Goal: Information Seeking & Learning: Learn about a topic

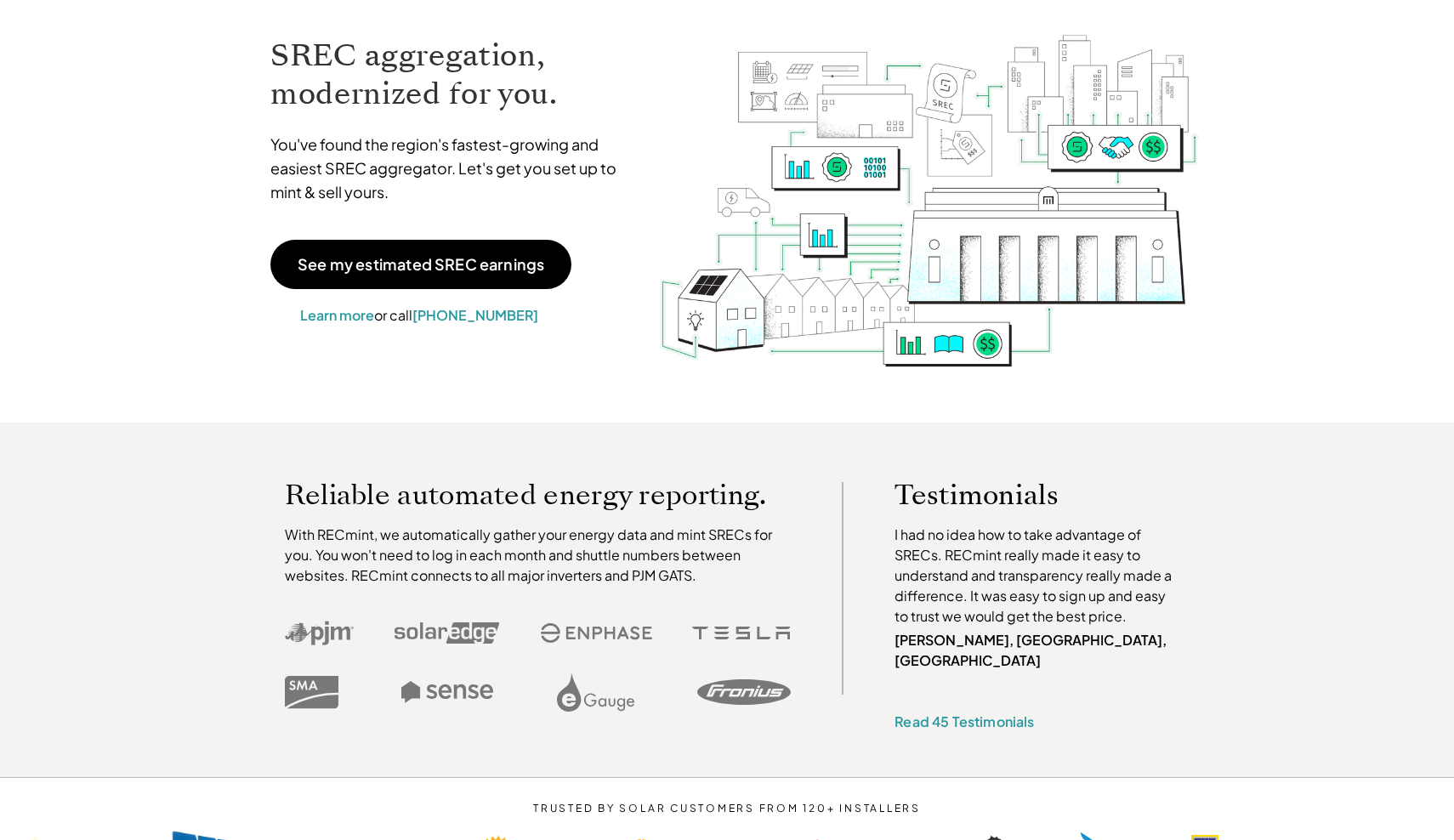
scroll to position [119, 0]
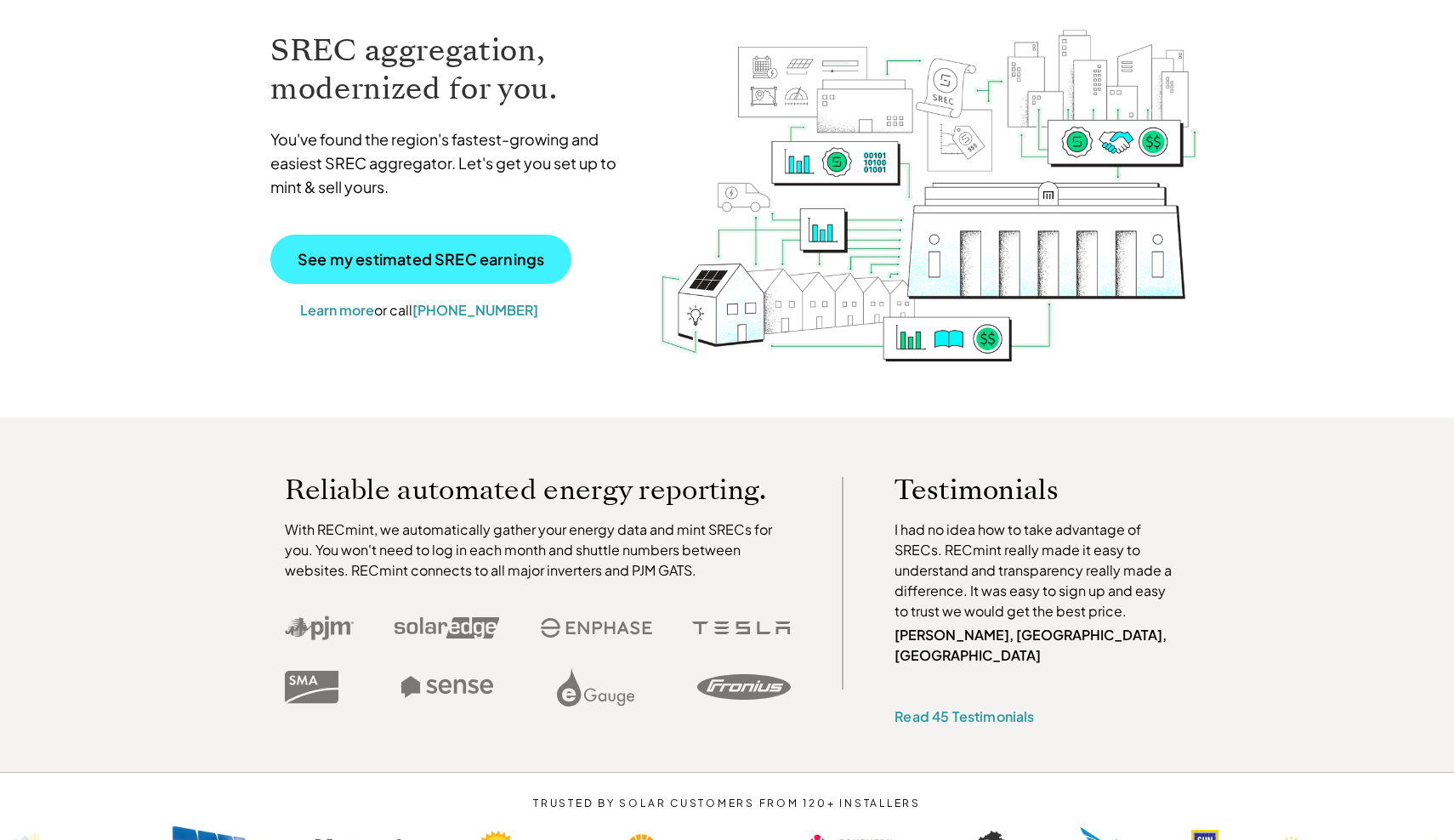
click at [405, 261] on p "See my estimated SREC earnings" at bounding box center [421, 259] width 247 height 15
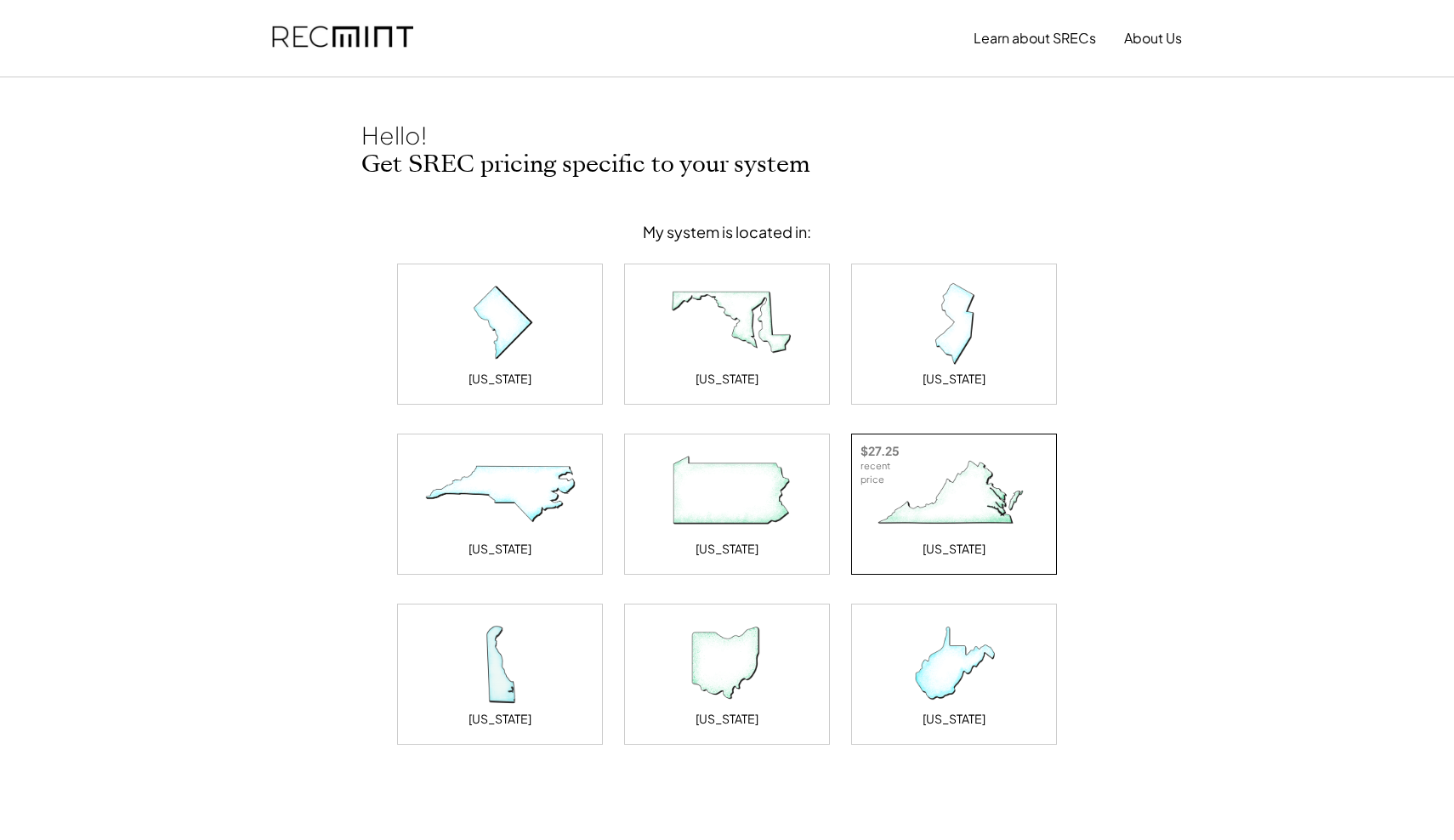
click at [973, 511] on img at bounding box center [953, 493] width 170 height 85
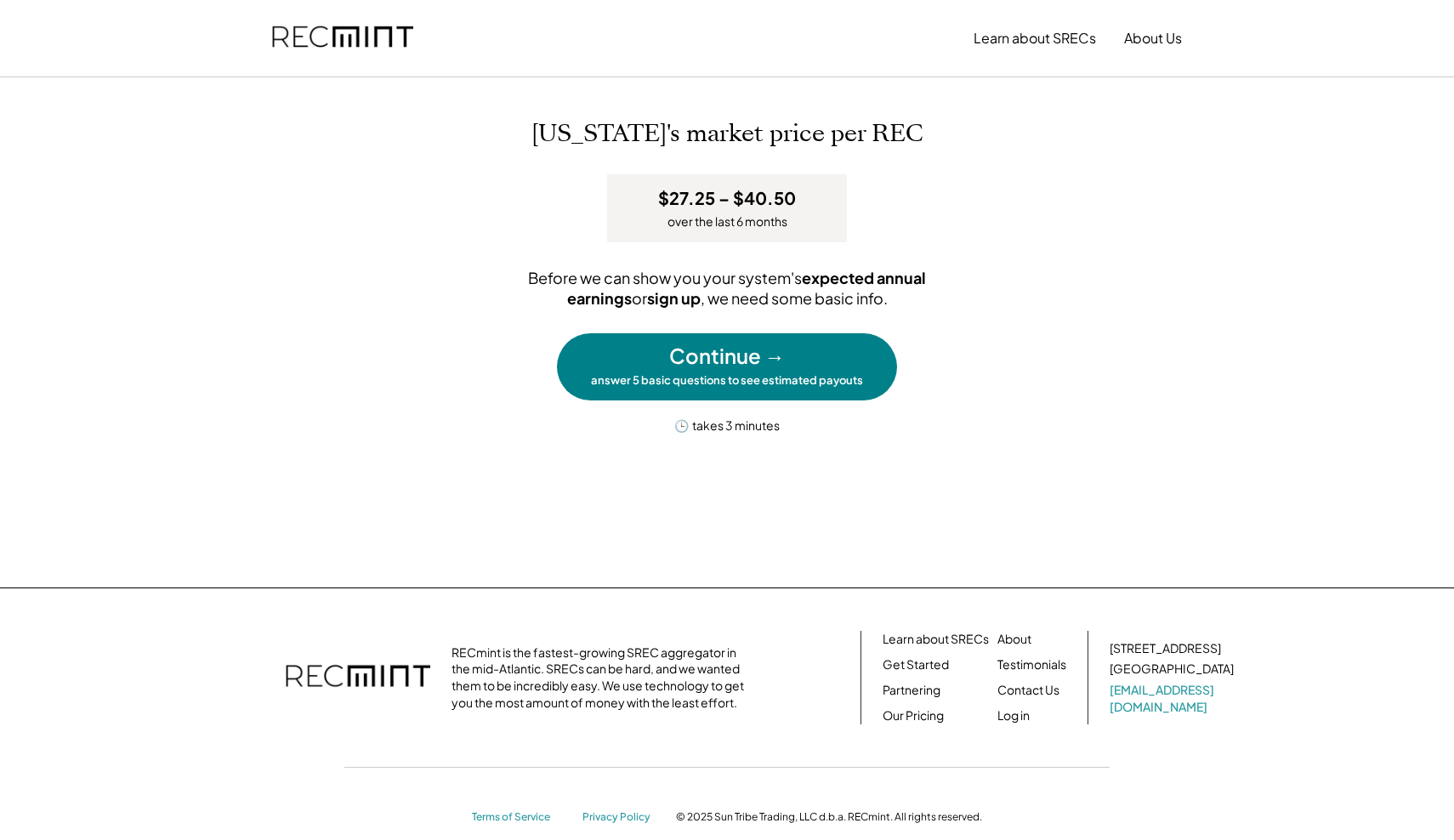
click at [738, 203] on h3 "$27.25 – $40.50" at bounding box center [727, 198] width 137 height 22
click at [741, 283] on div "Before we can show you your system's expected annual earnings or sign up , we n…" at bounding box center [727, 287] width 510 height 40
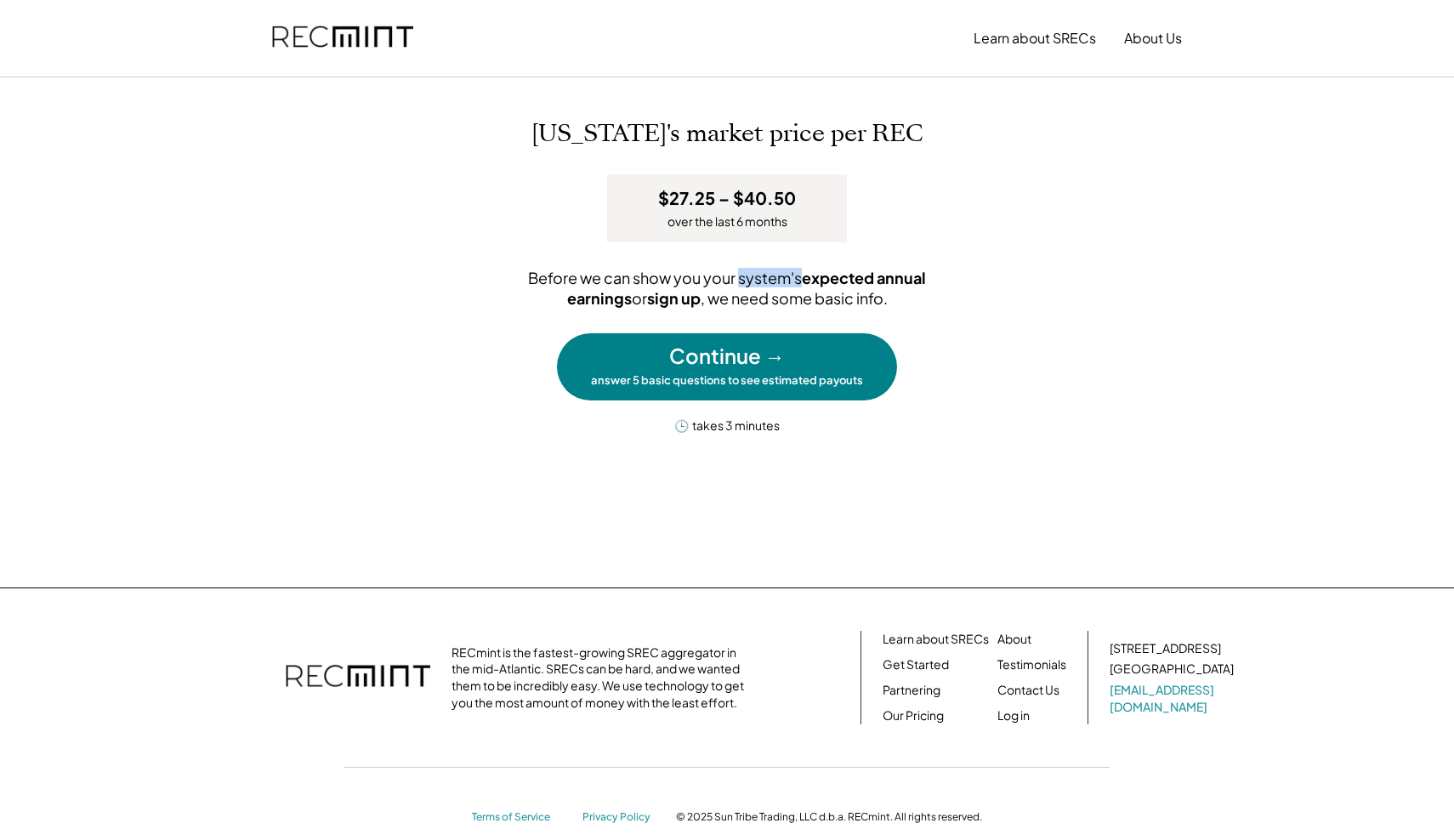
click at [741, 283] on div "Before we can show you your system's expected annual earnings or sign up , we n…" at bounding box center [727, 287] width 510 height 40
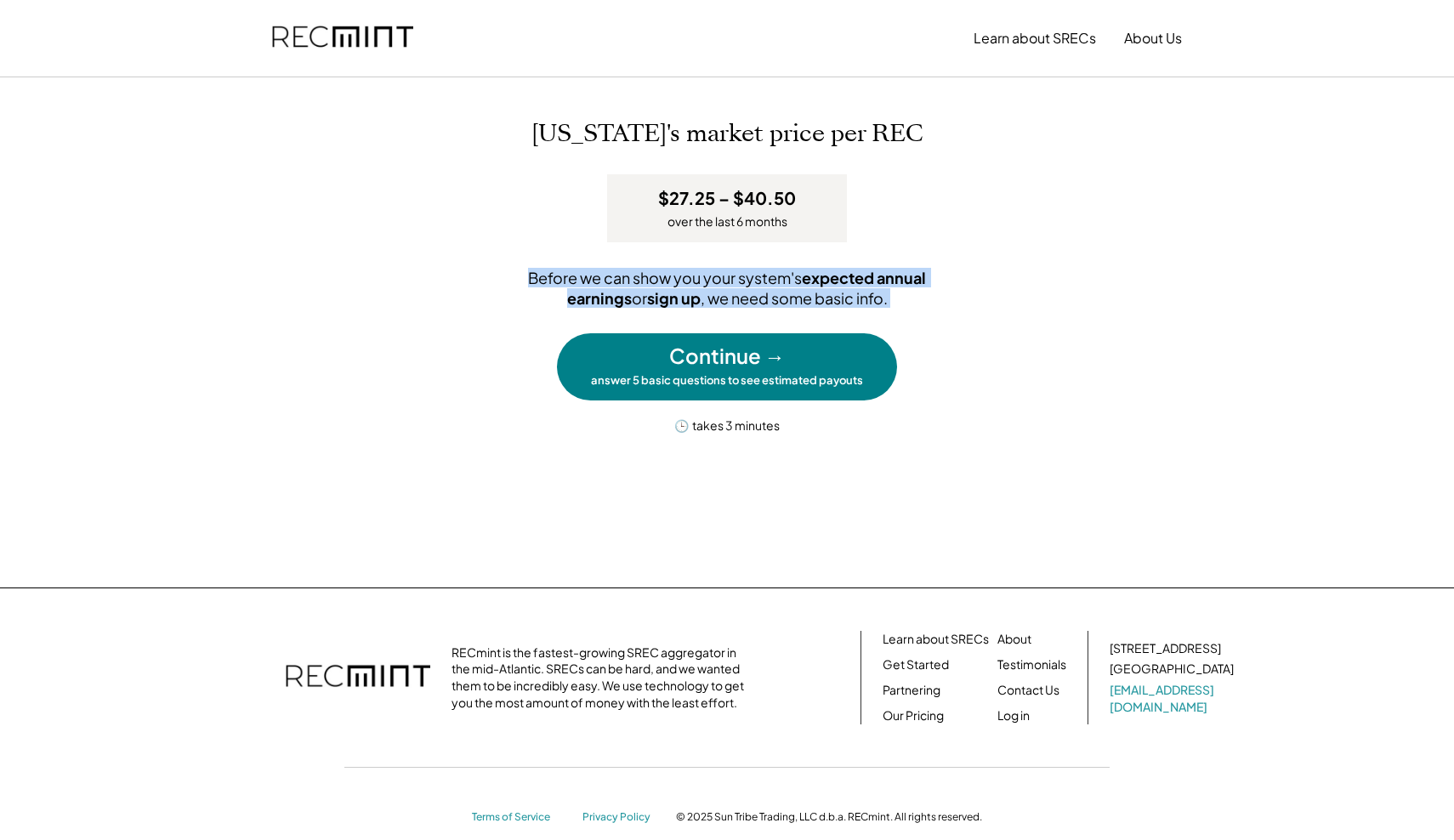
click at [741, 283] on div "Before we can show you your system's expected annual earnings or sign up , we n…" at bounding box center [727, 287] width 510 height 40
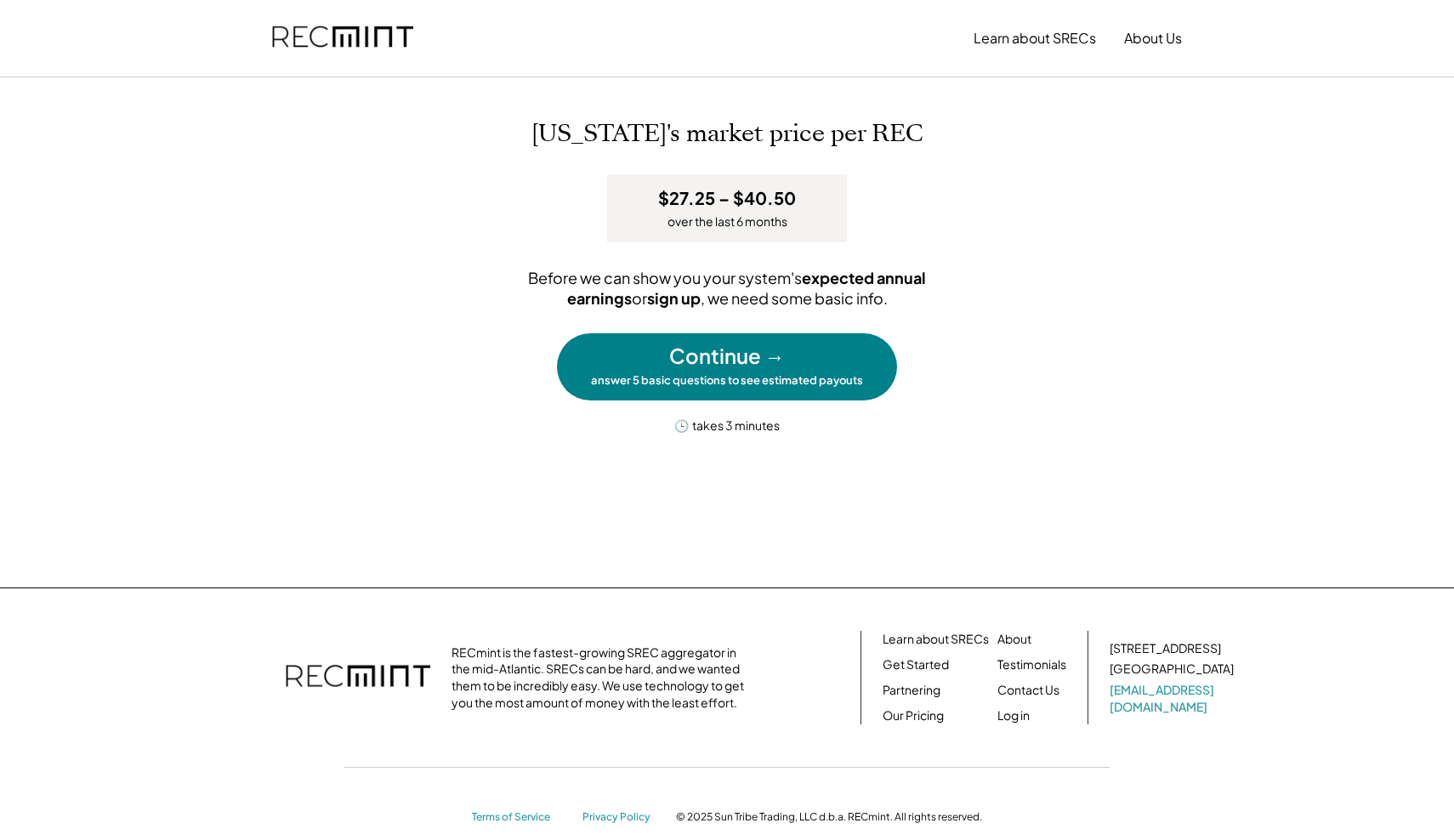
click at [740, 338] on div "Continue → answer 5 basic questions to see estimated payouts" at bounding box center [727, 366] width 340 height 66
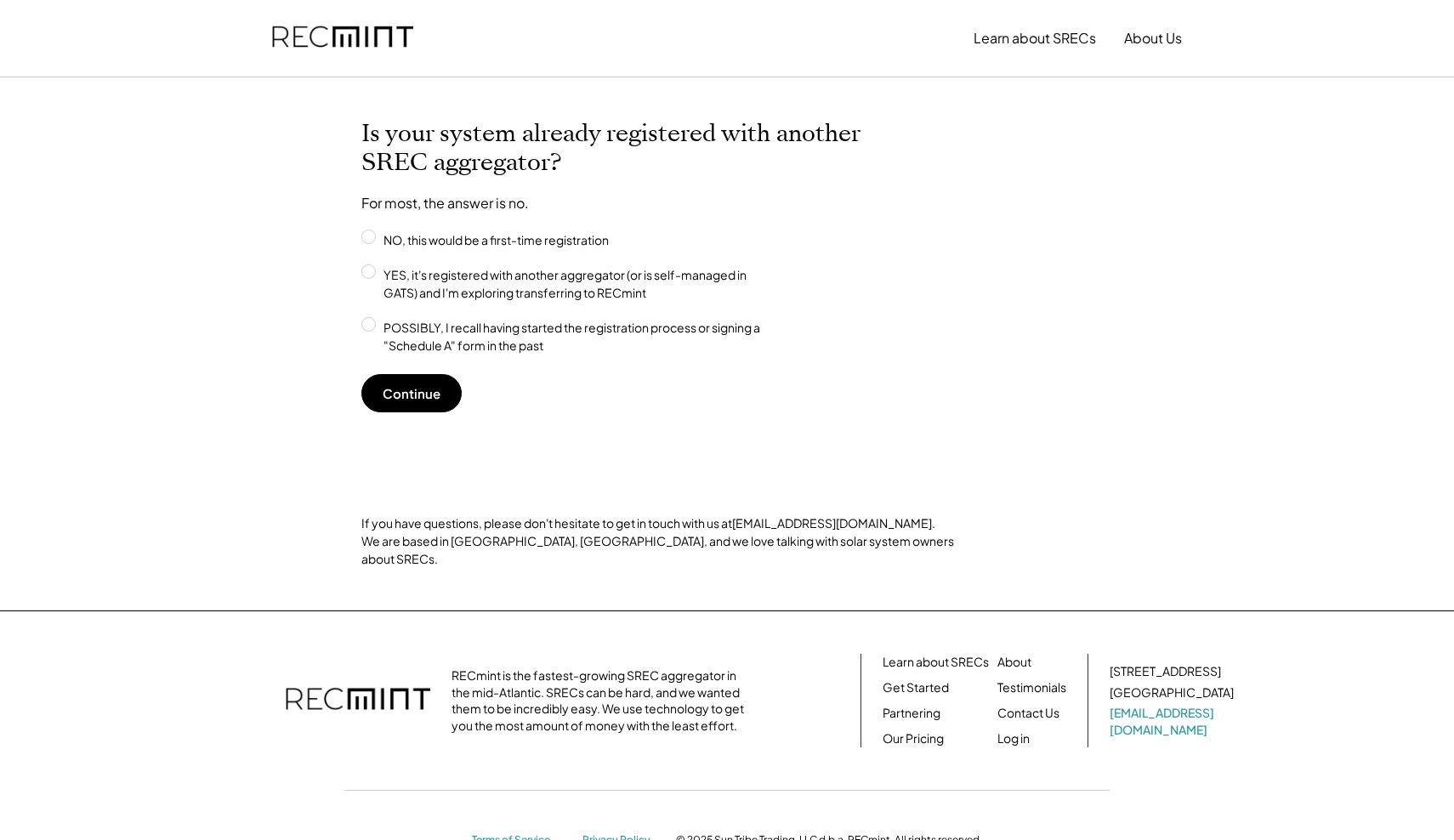
click at [360, 32] on img at bounding box center [342, 38] width 141 height 58
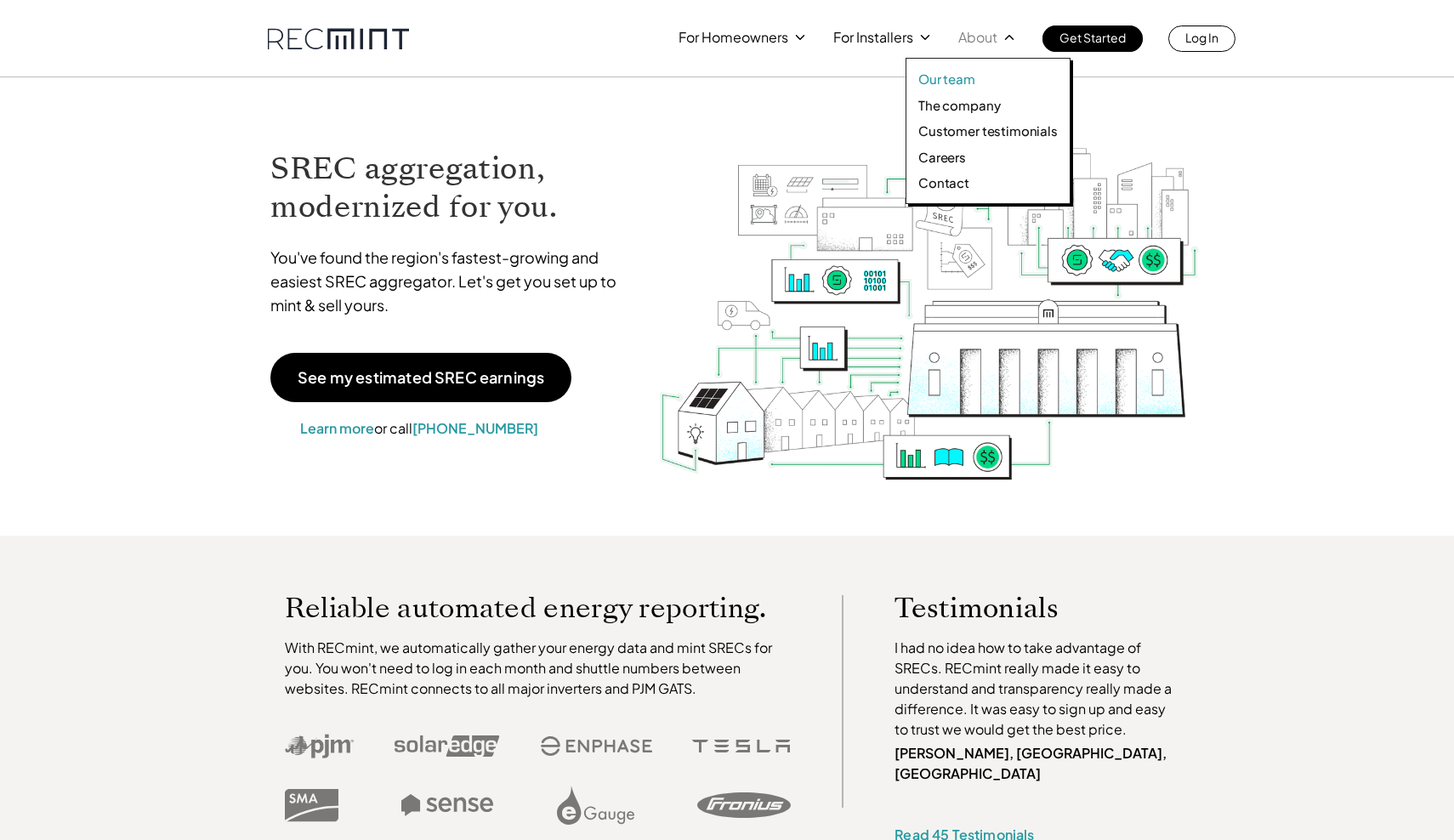
click at [965, 77] on p "Our team" at bounding box center [946, 79] width 57 height 17
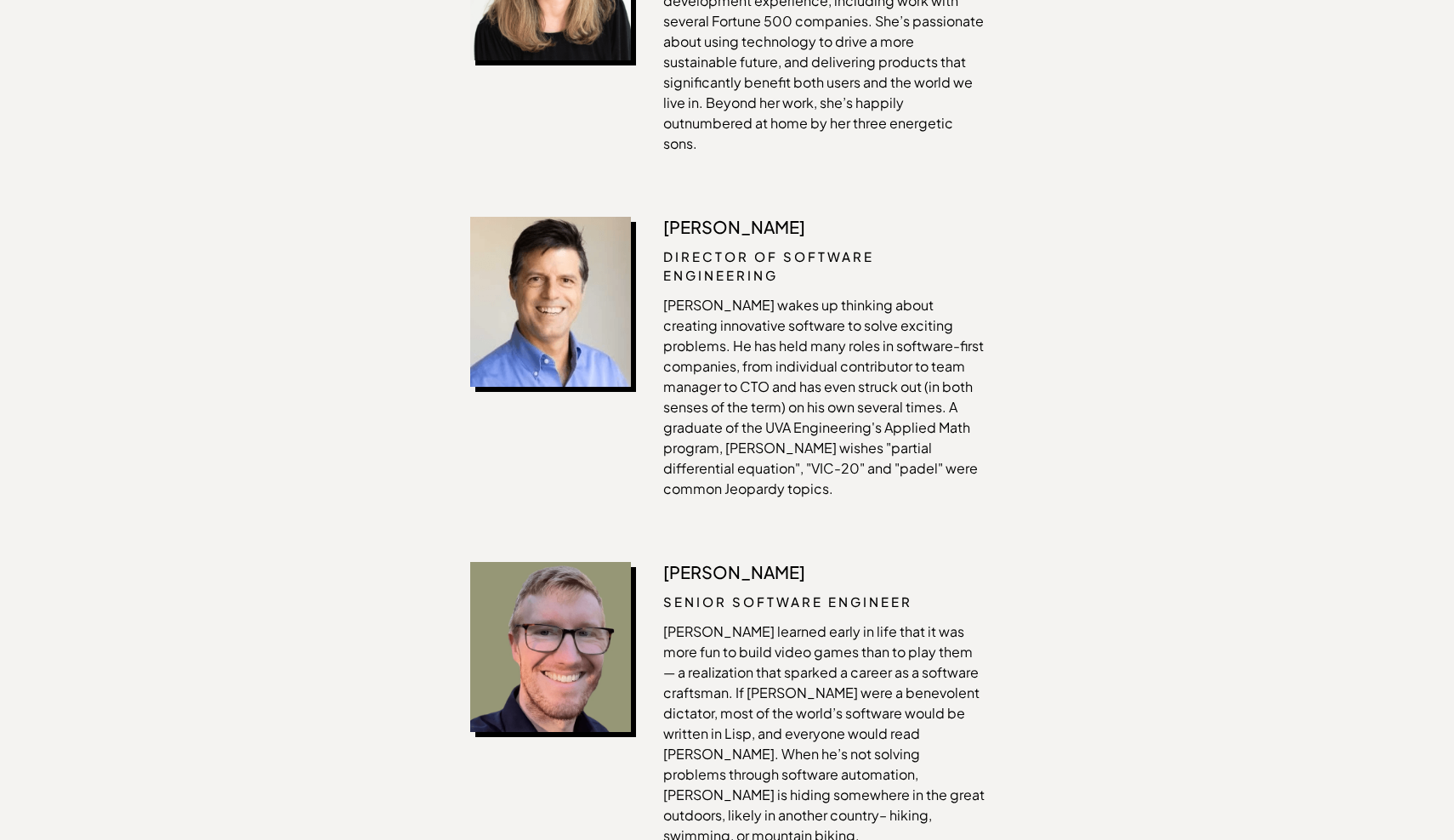
scroll to position [1866, 0]
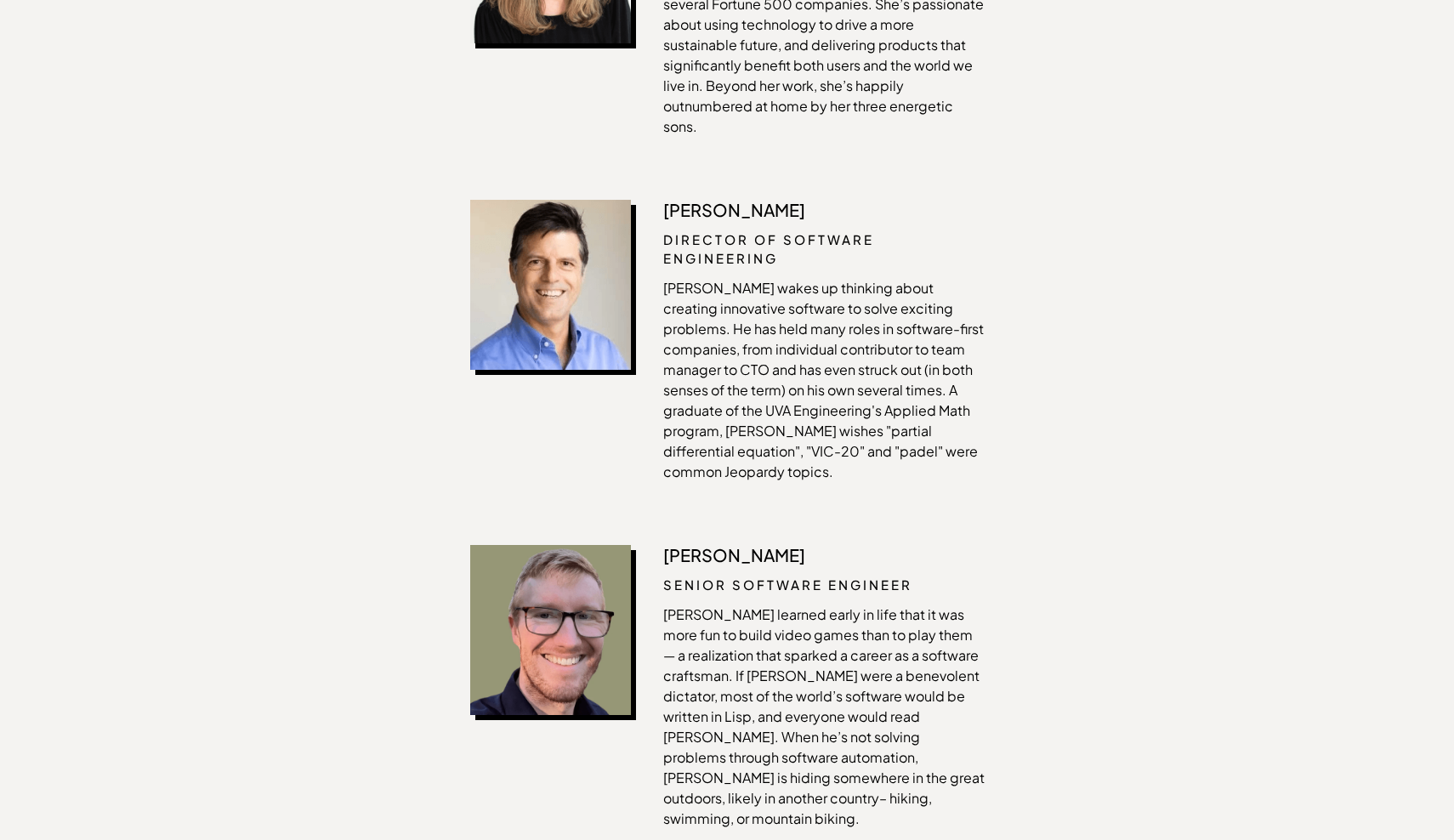
click at [876, 289] on p "[PERSON_NAME] wakes up thinking about creating innovative software to solve exc…" at bounding box center [824, 380] width 321 height 204
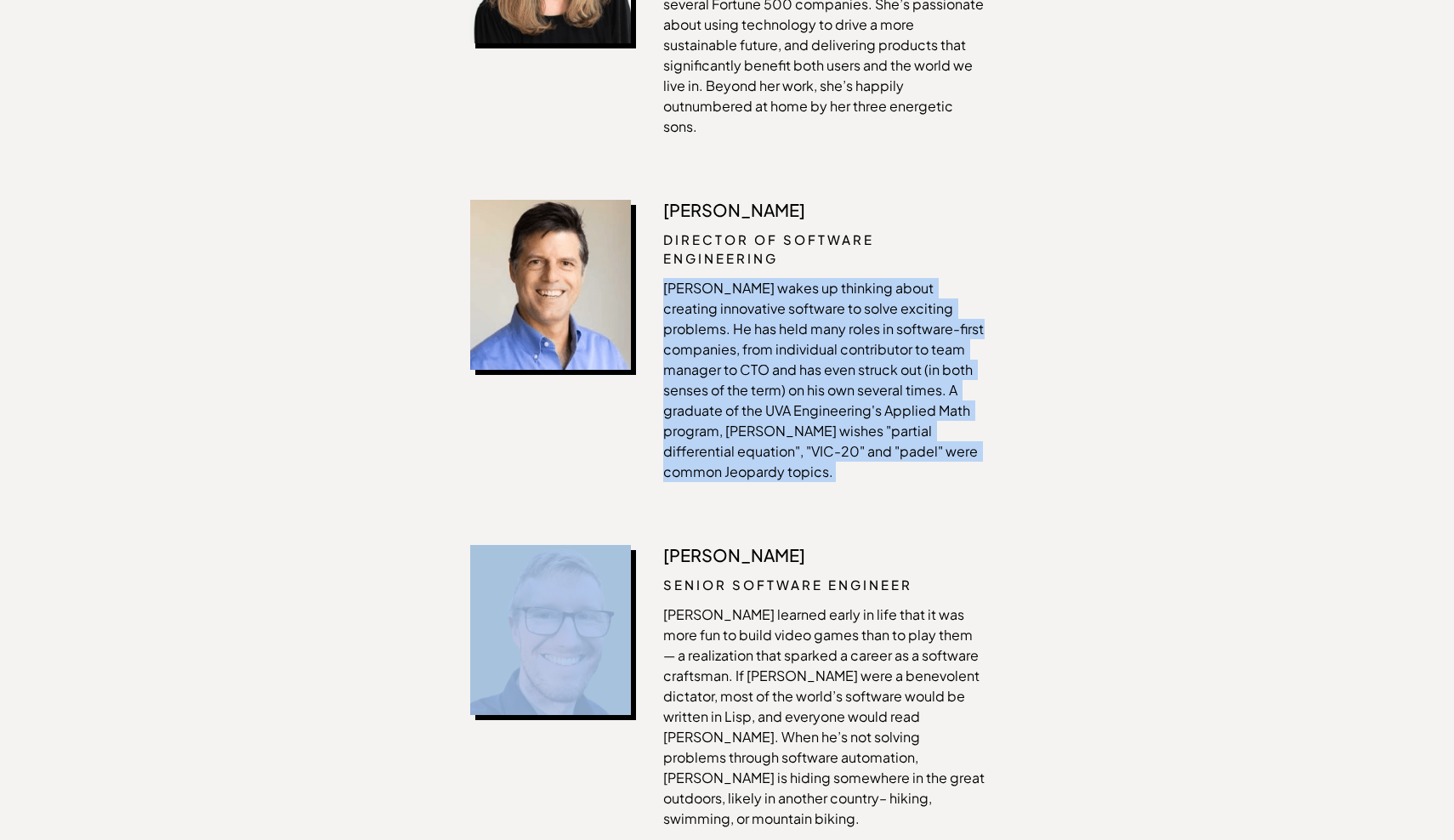
click at [876, 289] on p "[PERSON_NAME] wakes up thinking about creating innovative software to solve exc…" at bounding box center [824, 380] width 321 height 204
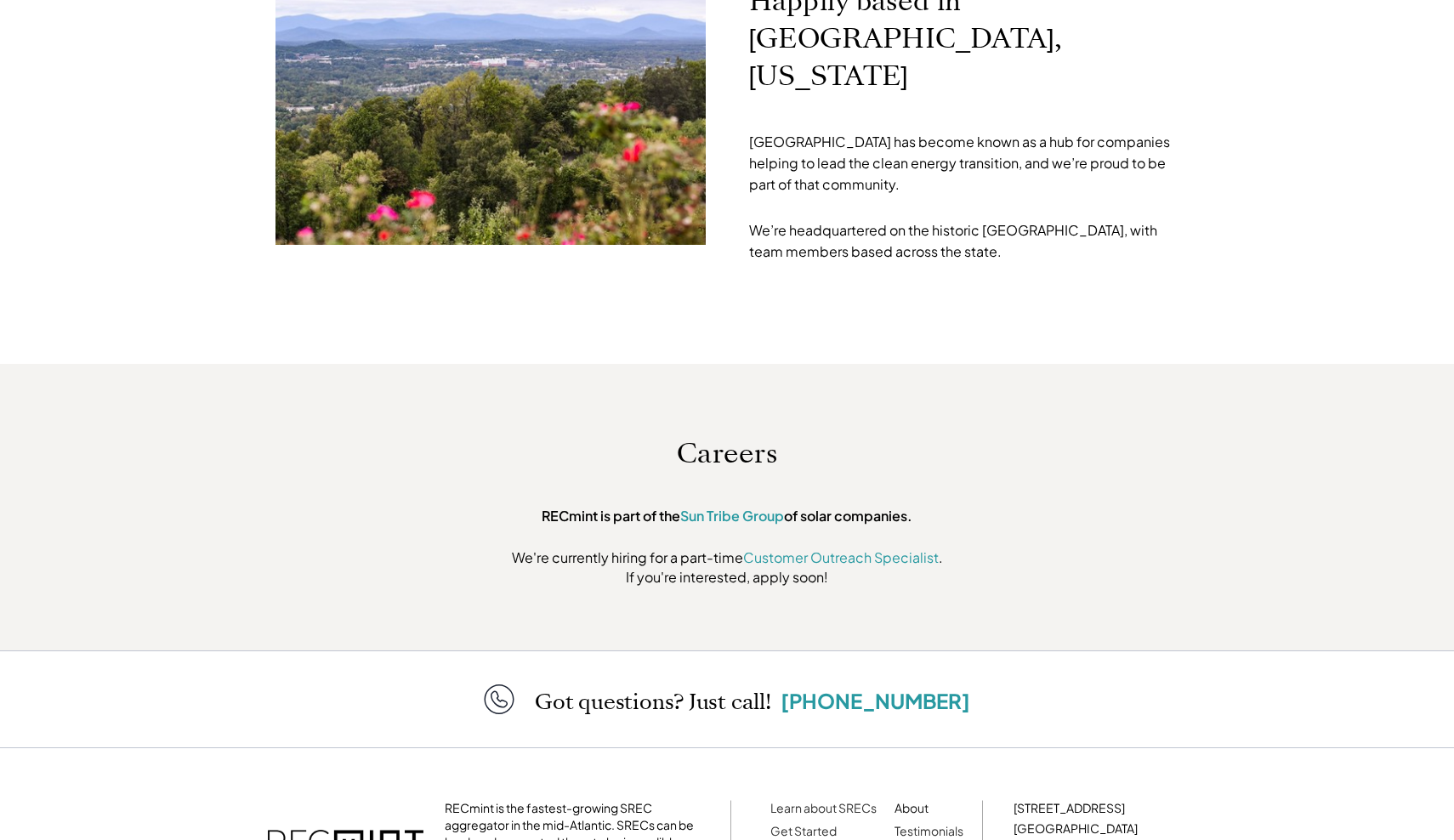
scroll to position [5048, 0]
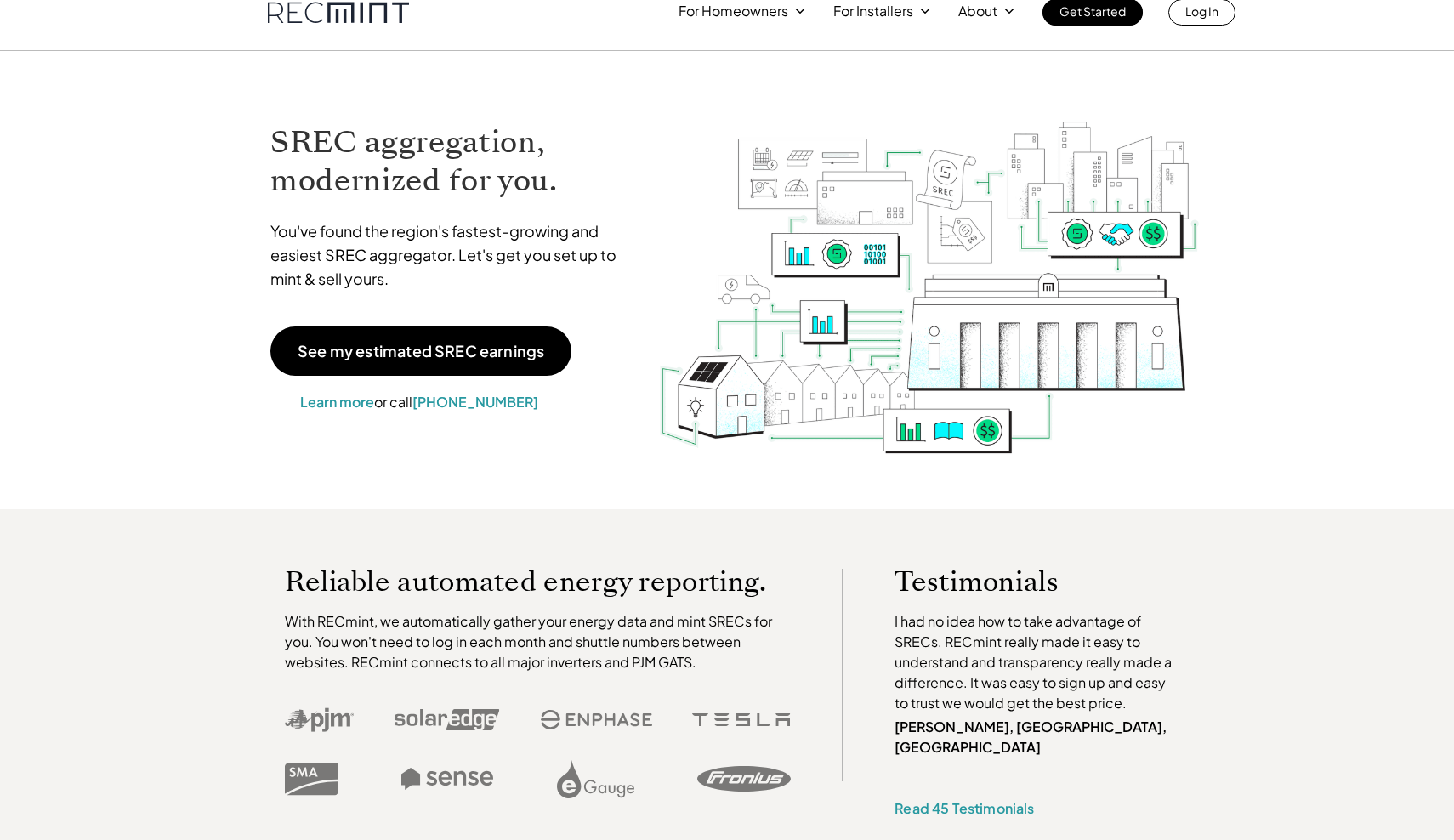
scroll to position [90, 0]
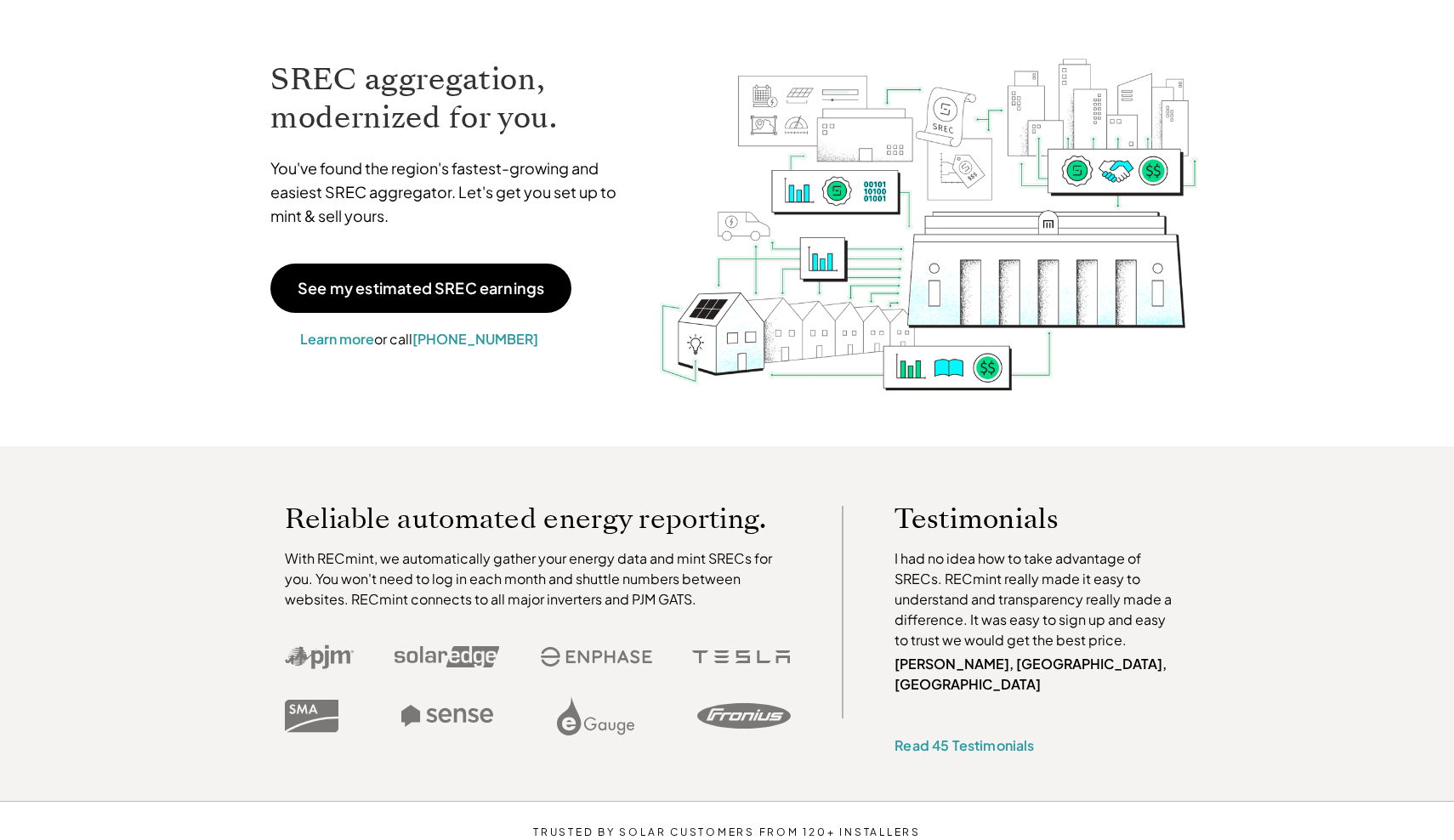
click at [561, 571] on p "With RECmint, we automatically gather your energy data and mint SRECs for you. …" at bounding box center [538, 579] width 507 height 62
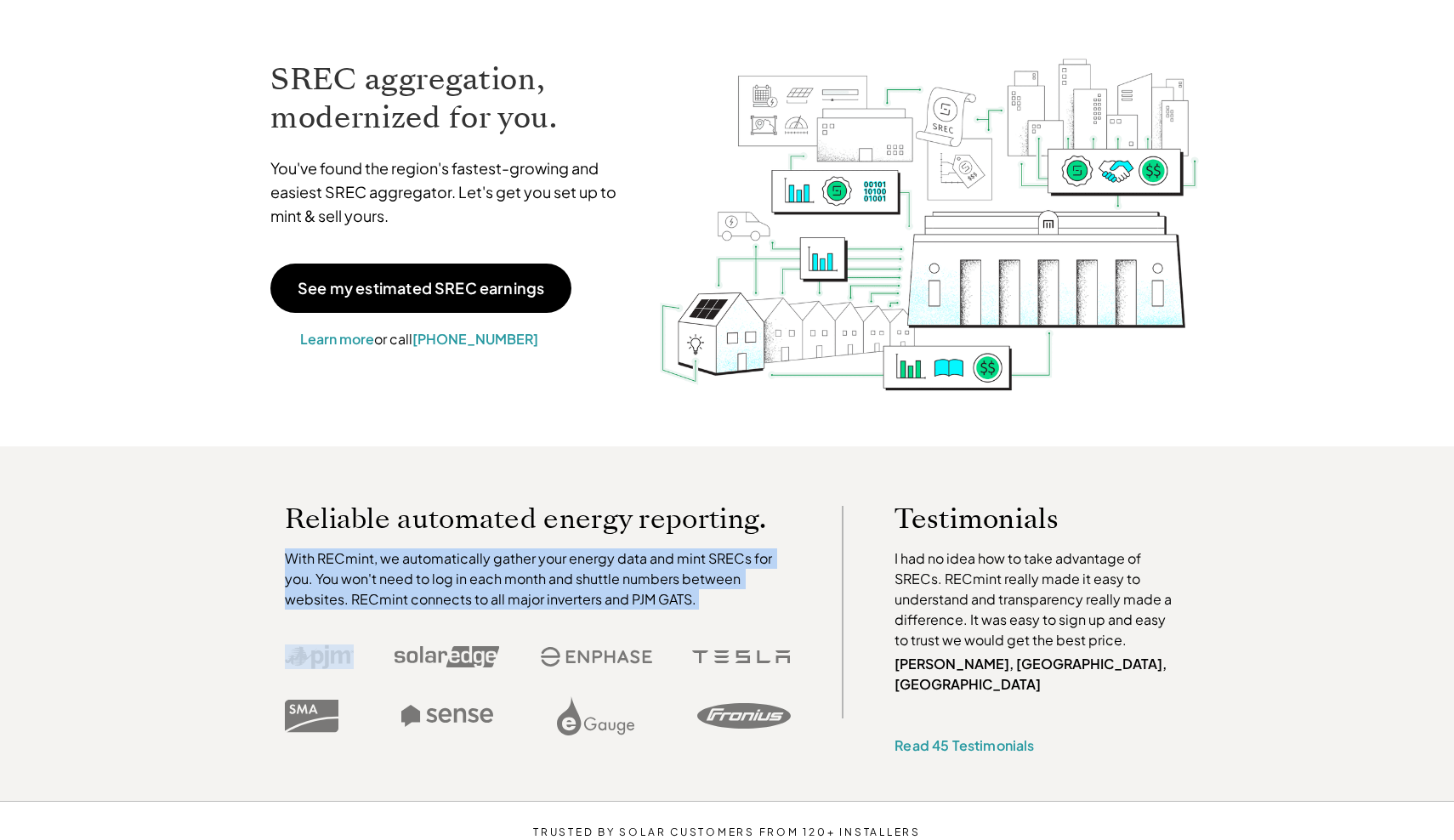
click at [561, 571] on p "With RECmint, we automatically gather your energy data and mint SRECs for you. …" at bounding box center [538, 579] width 507 height 62
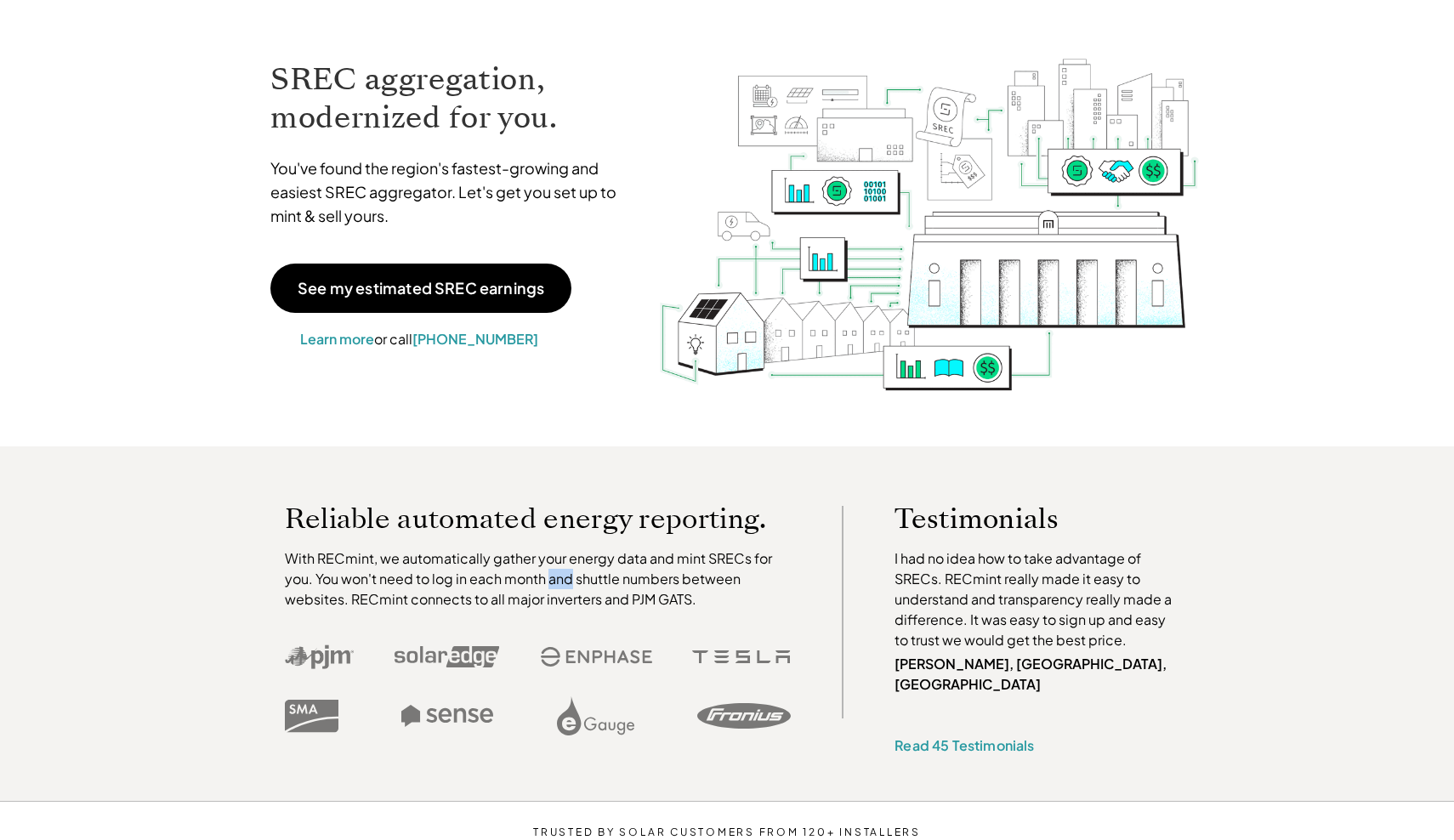
click at [561, 571] on p "With RECmint, we automatically gather your energy data and mint SRECs for you. …" at bounding box center [538, 579] width 507 height 62
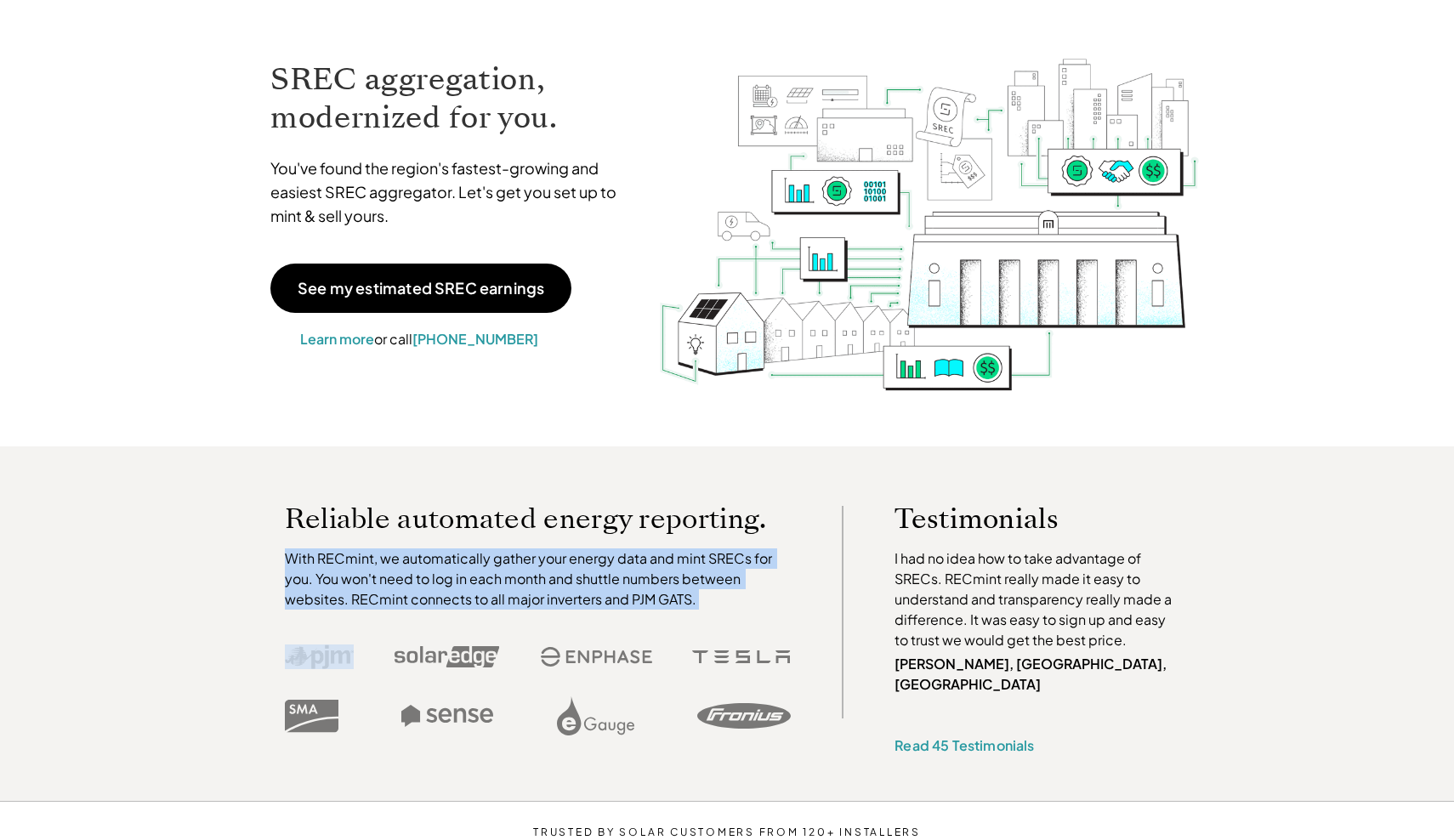
click at [561, 571] on p "With RECmint, we automatically gather your energy data and mint SRECs for you. …" at bounding box center [538, 579] width 507 height 62
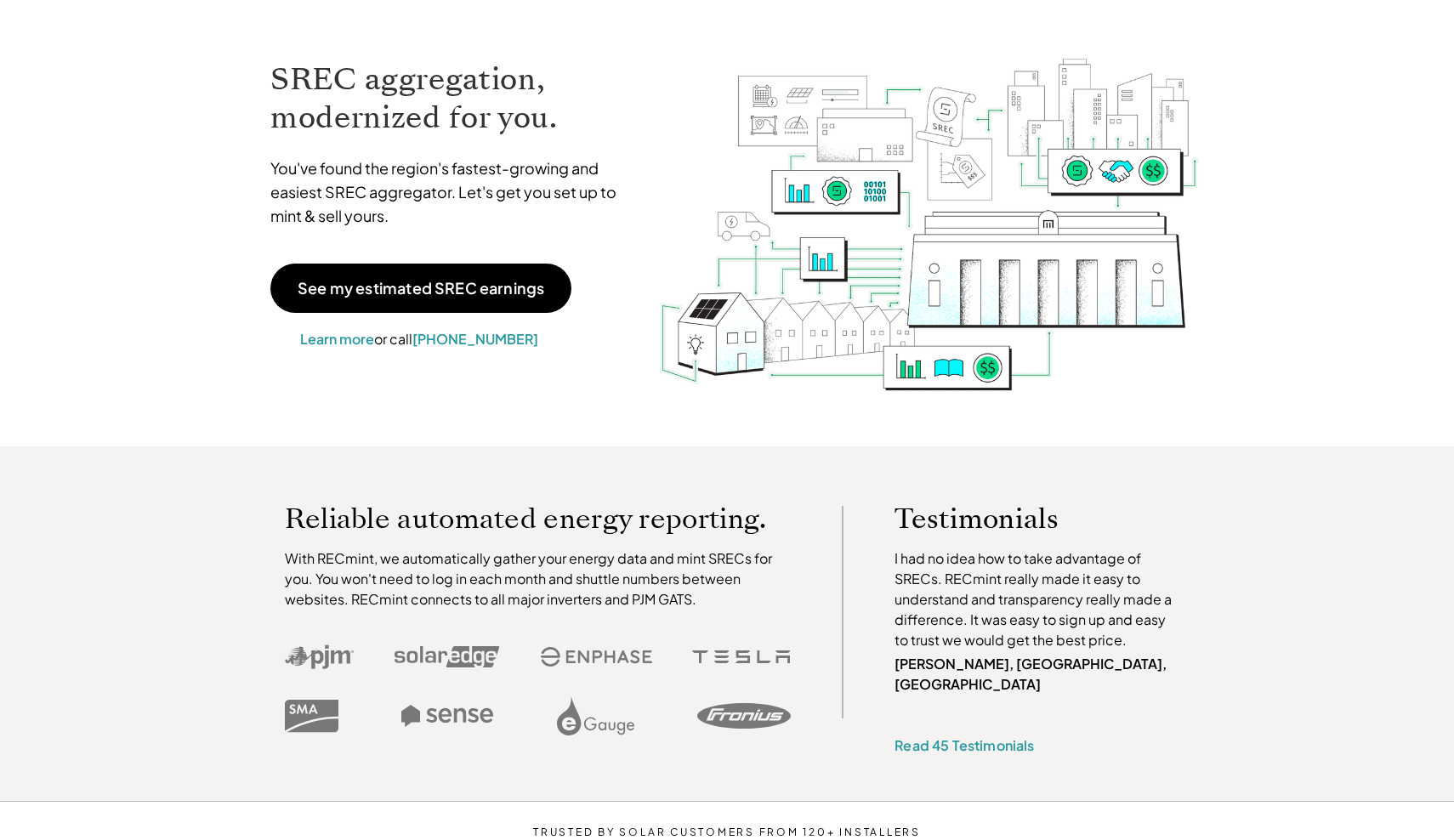
click at [561, 571] on p "With RECmint, we automatically gather your energy data and mint SRECs for you. …" at bounding box center [538, 579] width 507 height 62
click at [559, 572] on p "With RECmint, we automatically gather your energy data and mint SRECs for you. …" at bounding box center [538, 579] width 507 height 62
click at [460, 657] on use at bounding box center [446, 656] width 106 height 21
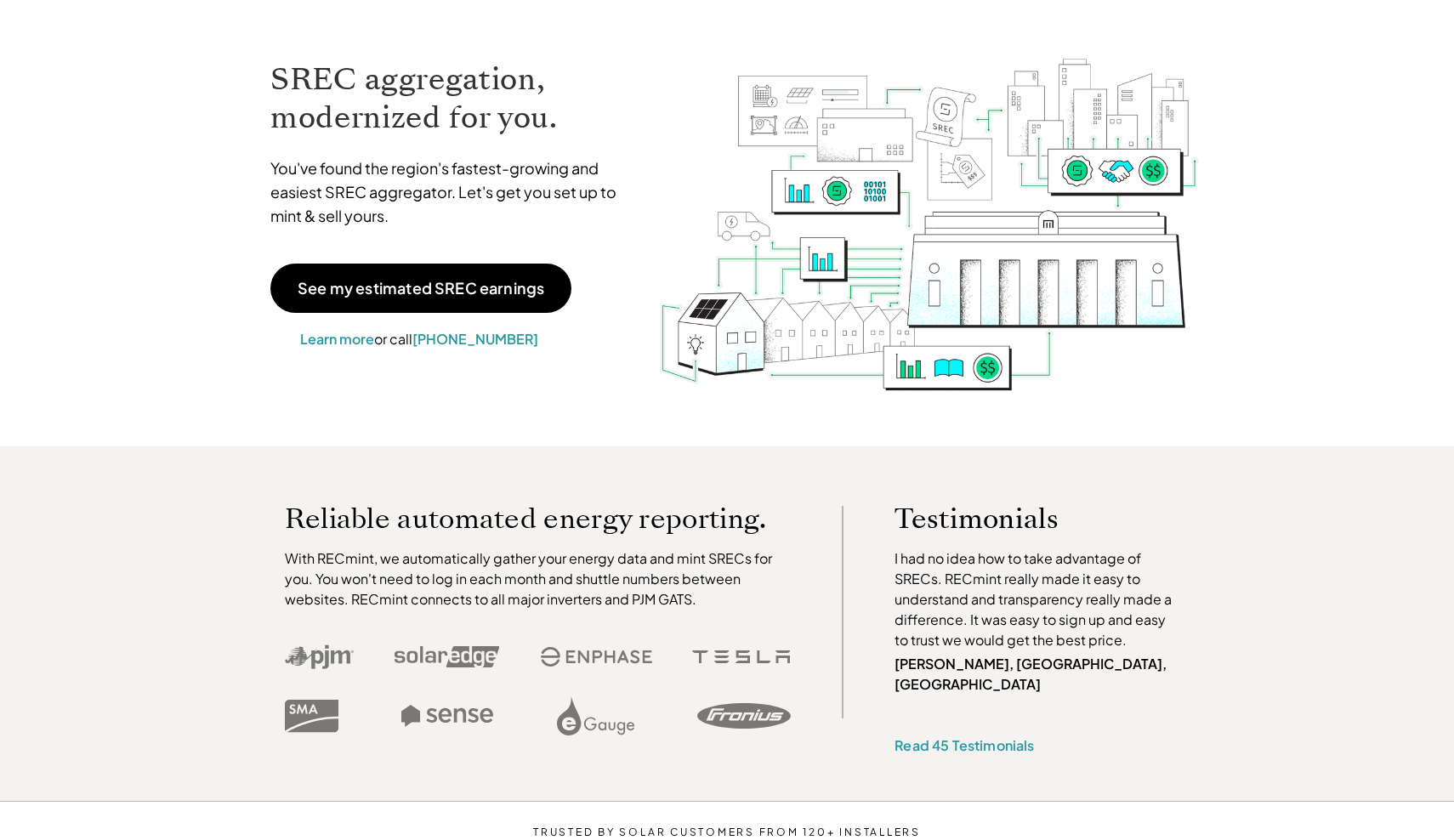
click at [489, 571] on p "With RECmint, we automatically gather your energy data and mint SRECs for you. …" at bounding box center [538, 579] width 507 height 62
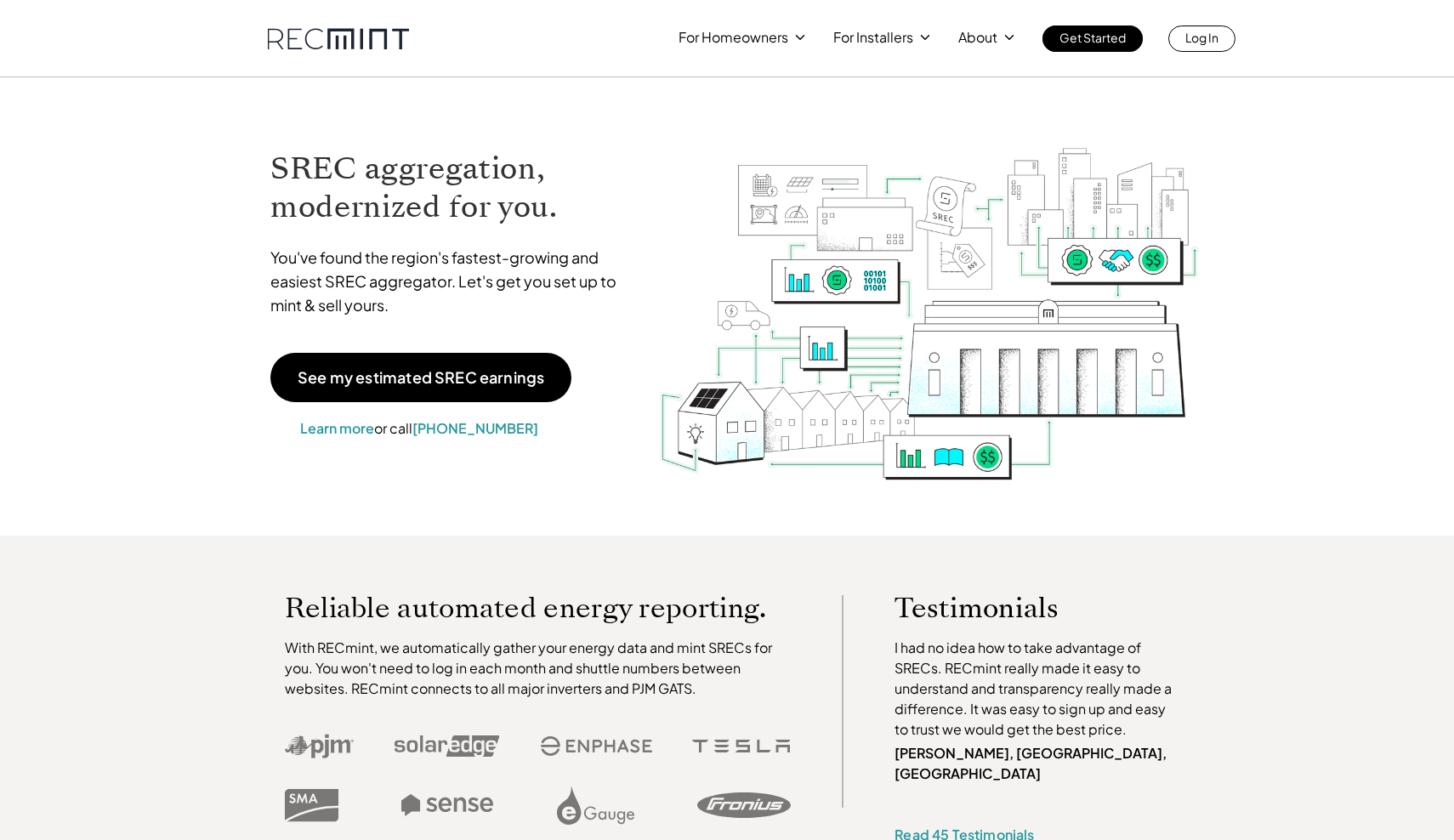
scroll to position [0, 0]
